Goal: Task Accomplishment & Management: Use online tool/utility

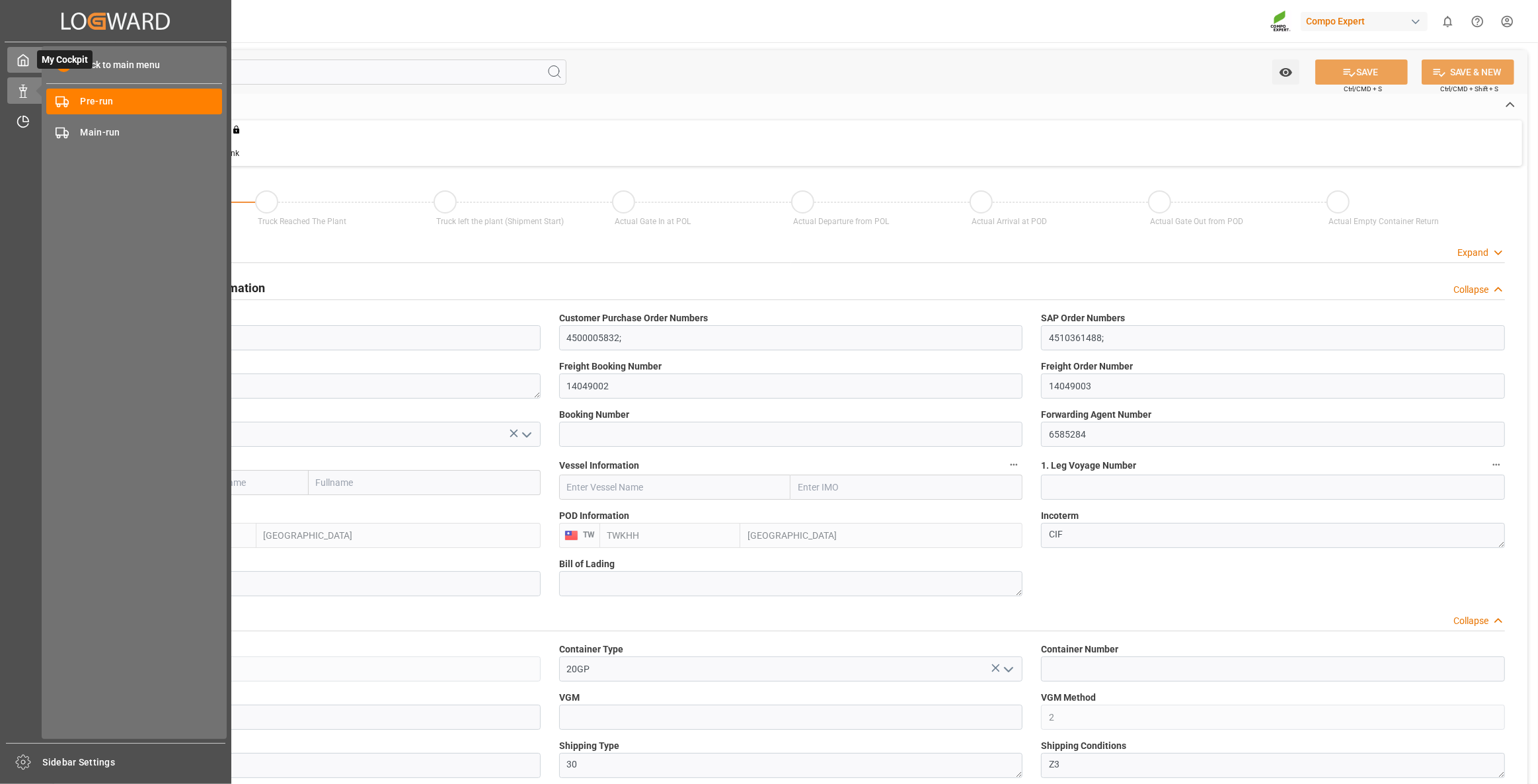
click at [14, 64] on div at bounding box center [18, 59] width 23 height 14
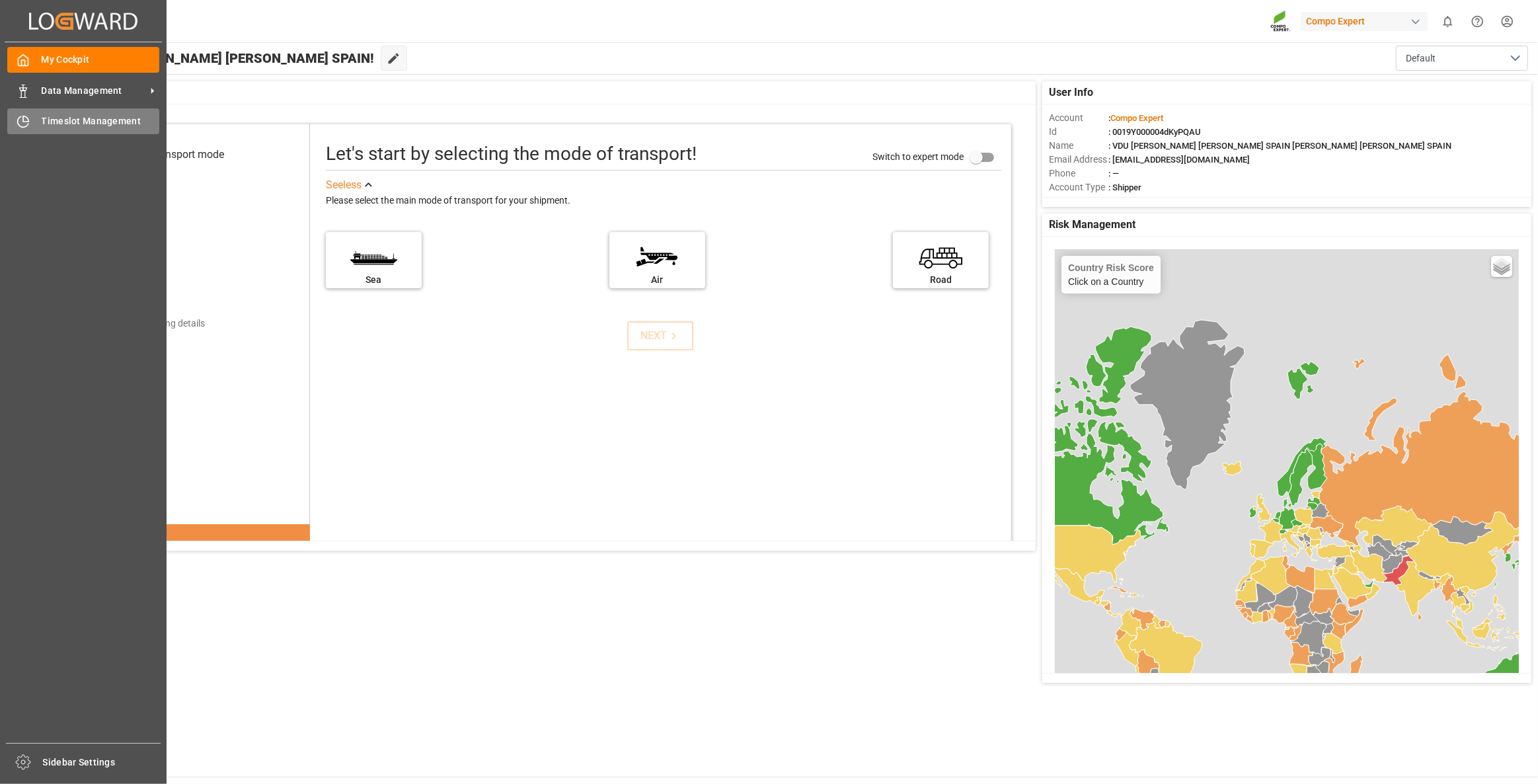
click at [47, 124] on span "Timeslot Management" at bounding box center [101, 121] width 119 height 14
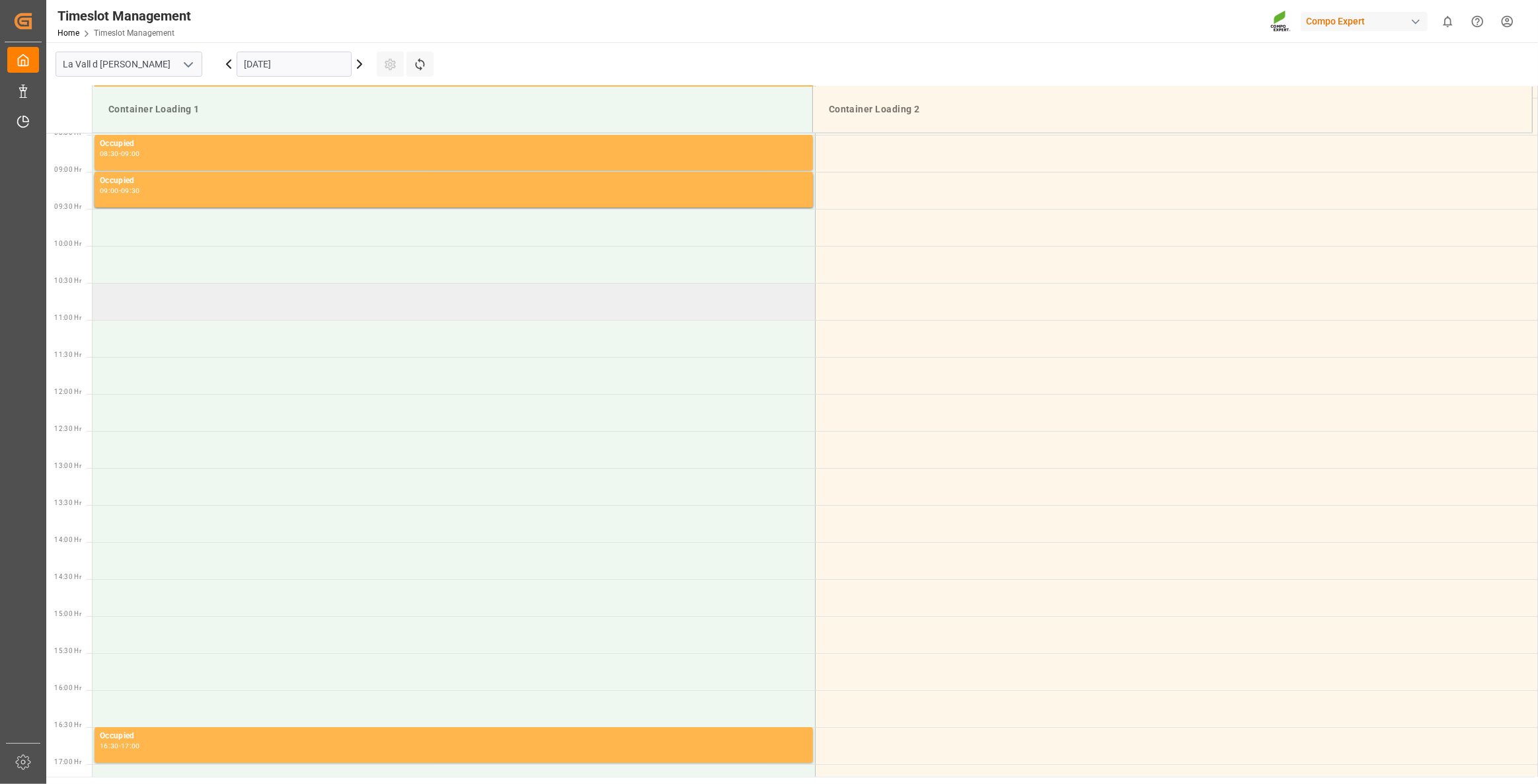
scroll to position [718, 0]
